Goal: Transaction & Acquisition: Purchase product/service

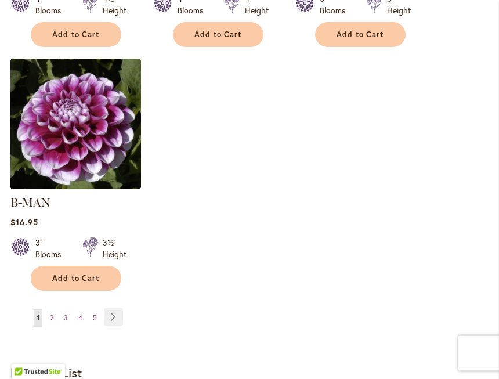
scroll to position [1688, 0]
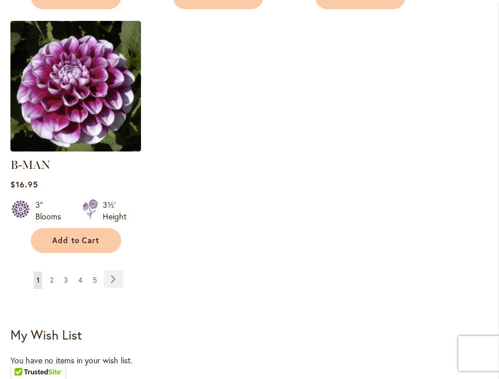
click at [63, 272] on link "Page 3" at bounding box center [66, 280] width 10 height 17
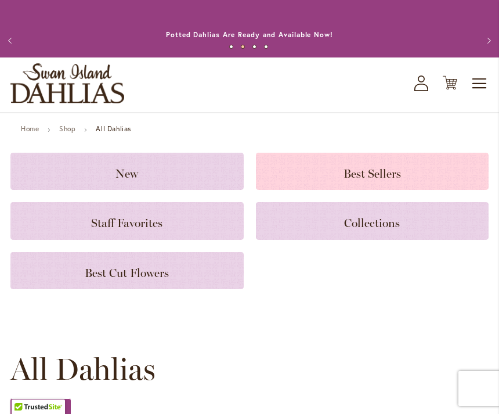
click at [388, 174] on span "Best Sellers" at bounding box center [372, 174] width 57 height 14
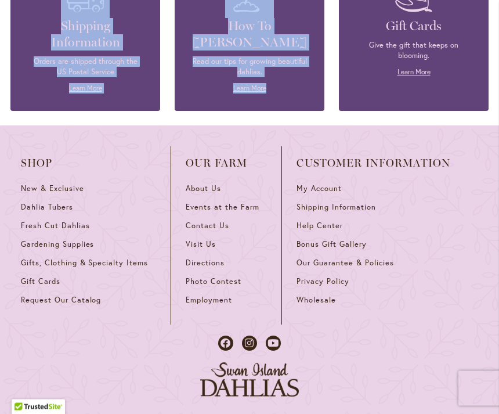
scroll to position [2045, 0]
click at [75, 183] on span "New & Exclusive" at bounding box center [52, 188] width 63 height 10
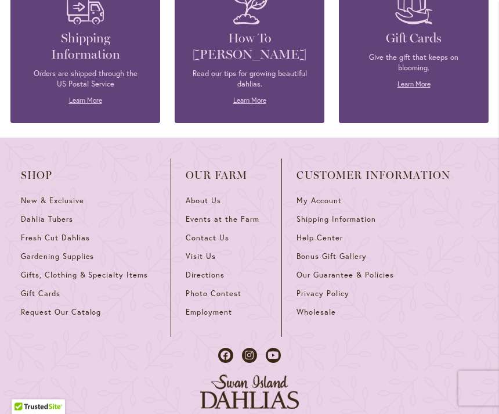
scroll to position [748, 0]
click at [60, 213] on link "New & Exclusive" at bounding box center [88, 205] width 135 height 19
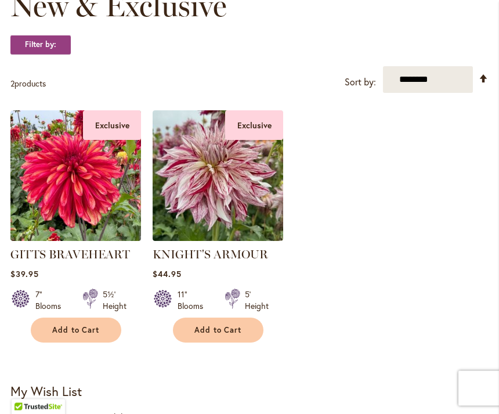
scroll to position [199, 0]
click at [391, 215] on ol "Exclusive GITTS BRAVEHEART $39.95 7" Blooms 5½' Height Add to Cart" at bounding box center [249, 226] width 478 height 232
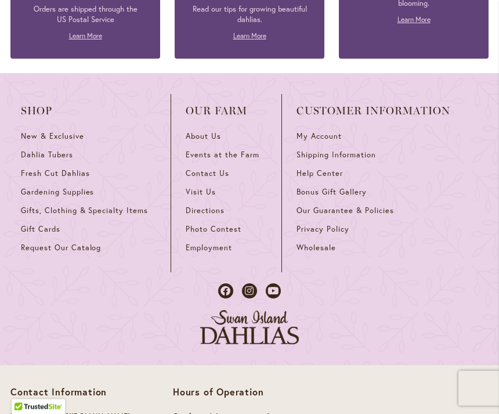
scroll to position [813, 0]
click at [70, 156] on span "Dahlia Tubers" at bounding box center [47, 155] width 52 height 10
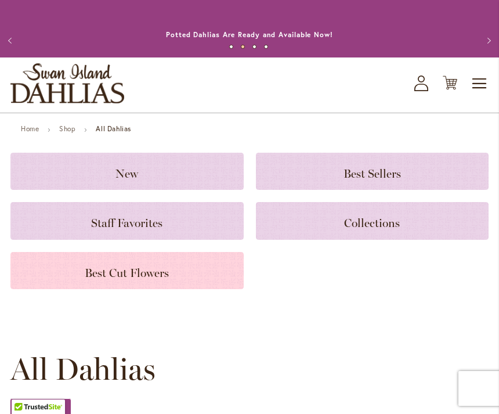
click at [165, 271] on span "Best Cut Flowers" at bounding box center [127, 273] width 84 height 14
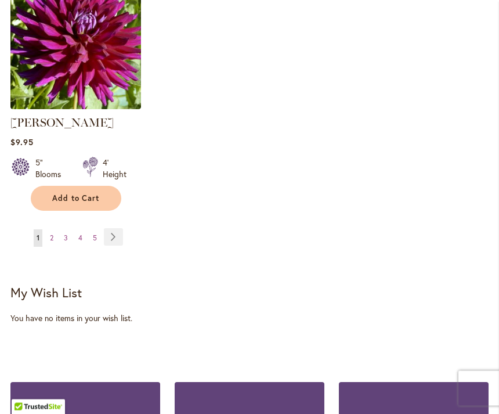
scroll to position [1550, 0]
click at [57, 230] on ul "You're currently reading page 1 Page 2 Page 3 Page 4 Page 5 Page Next" at bounding box center [68, 237] width 117 height 19
click at [65, 229] on link "Page 3" at bounding box center [66, 237] width 10 height 17
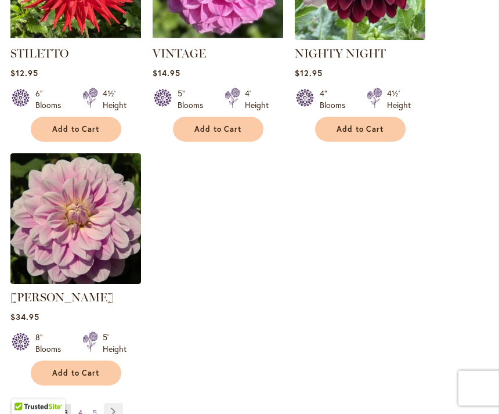
scroll to position [1408, 0]
click at [93, 408] on span "5" at bounding box center [95, 412] width 4 height 9
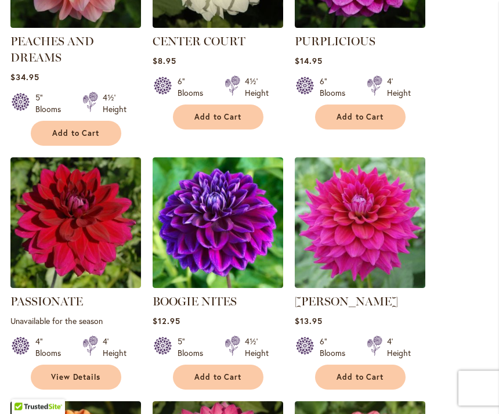
scroll to position [656, 0]
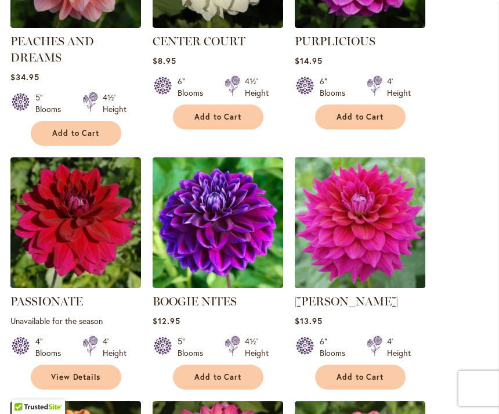
click at [419, 194] on img at bounding box center [359, 222] width 137 height 137
